Goal: Find specific page/section: Find specific page/section

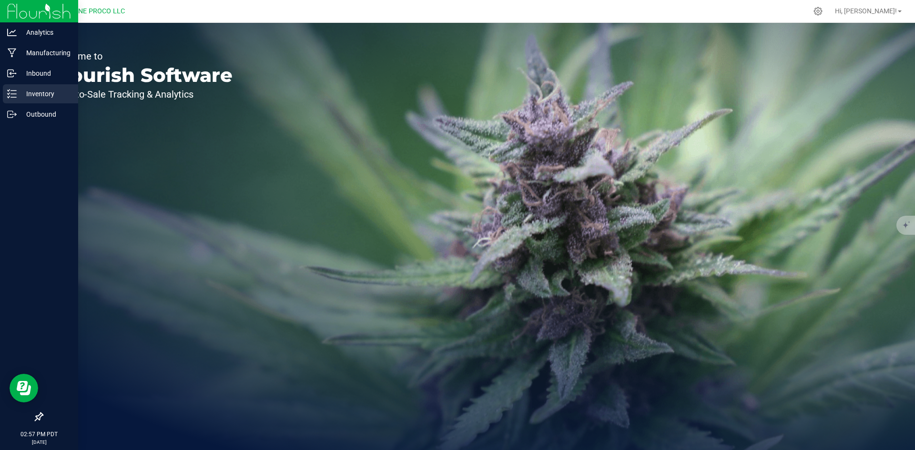
click at [13, 84] on div "Inventory" at bounding box center [40, 93] width 75 height 19
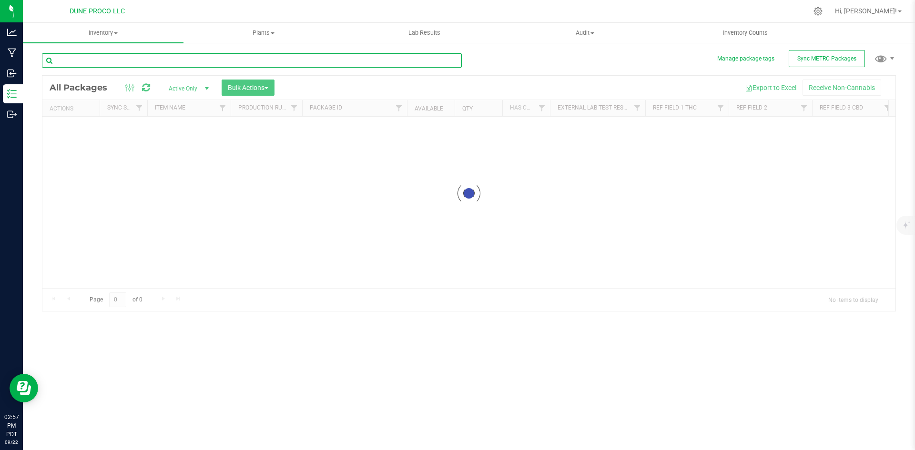
click at [110, 66] on input "text" at bounding box center [252, 60] width 420 height 14
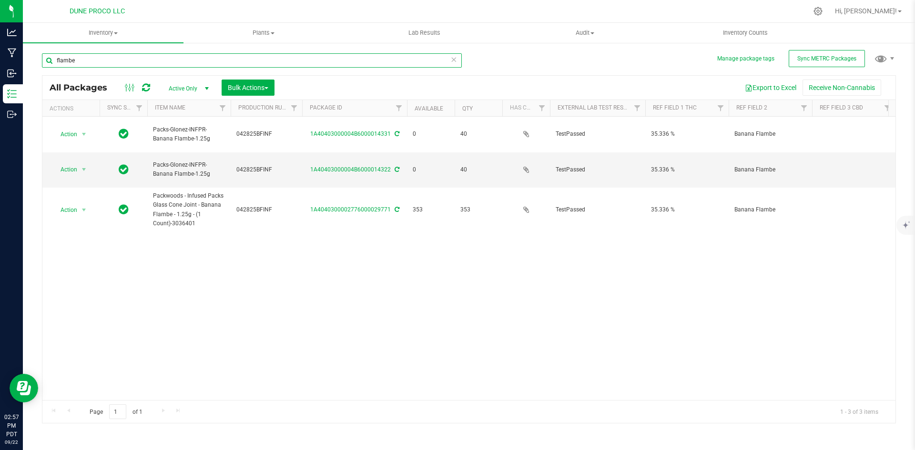
drag, startPoint x: 122, startPoint y: 61, endPoint x: 34, endPoint y: 66, distance: 88.3
click at [34, 66] on div "Manage package tags Sync METRC Packages [GEOGRAPHIC_DATA] All Packages Active O…" at bounding box center [469, 187] width 892 height 291
type input "sorbet"
